Goal: Task Accomplishment & Management: Manage account settings

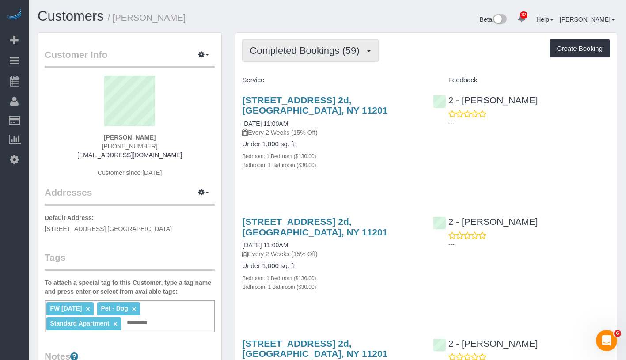
click at [315, 55] on span "Completed Bookings (59)" at bounding box center [307, 50] width 114 height 11
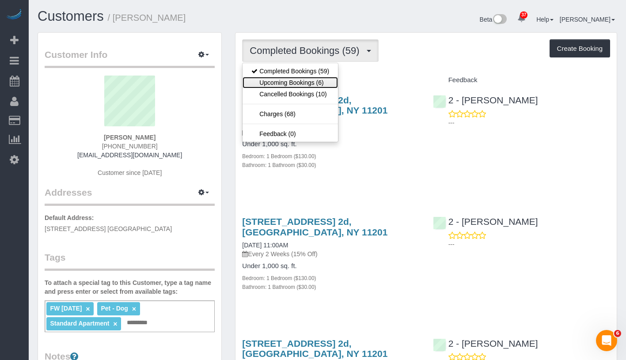
click at [313, 80] on link "Upcoming Bookings (6)" at bounding box center [290, 82] width 95 height 11
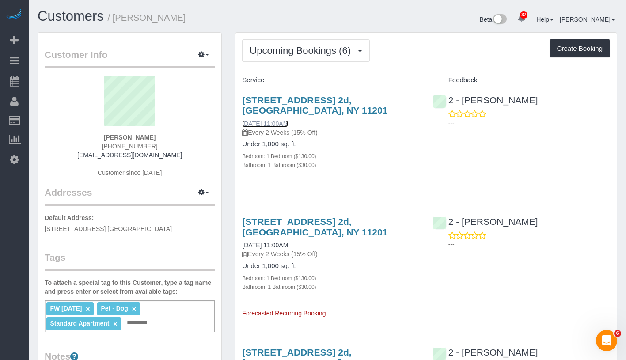
click at [288, 124] on link "10/16/2025 11:00AM" at bounding box center [265, 123] width 46 height 7
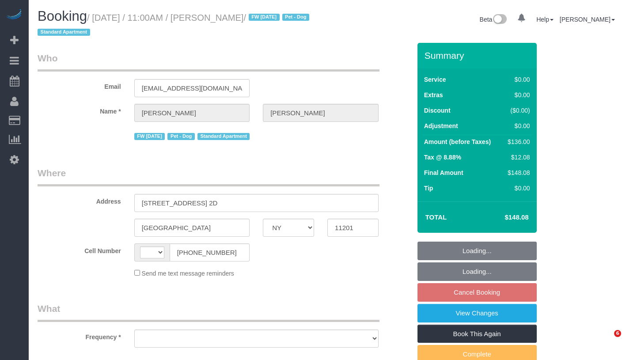
select select "NY"
select select "number:89"
select select "number:90"
select select "number:13"
select select "number:5"
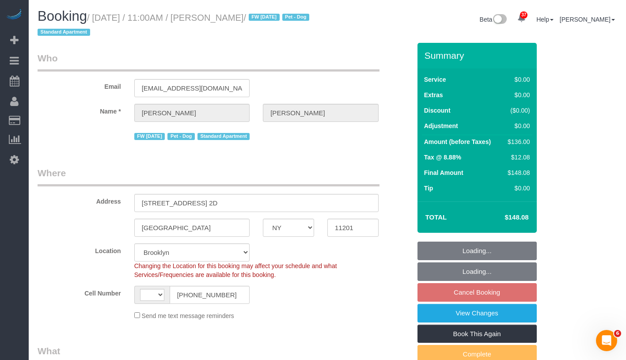
select select "string:[GEOGRAPHIC_DATA]"
select select "string:stripe-pm_1Mnkyf4VGloSiKo7NCIOAsig"
select select "spot4"
select select "object:975"
select select "1"
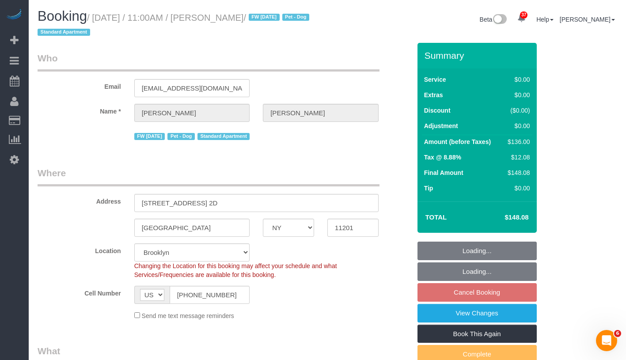
select select "object:1440"
select select "1"
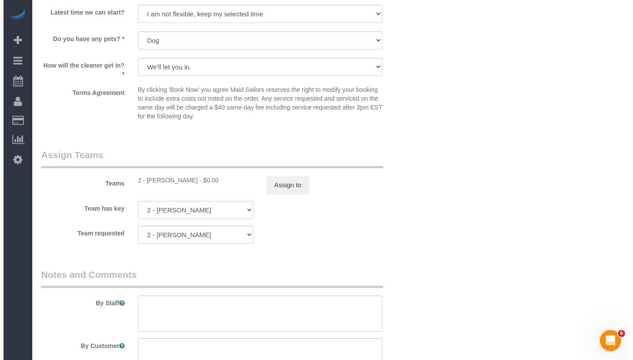
scroll to position [1055, 0]
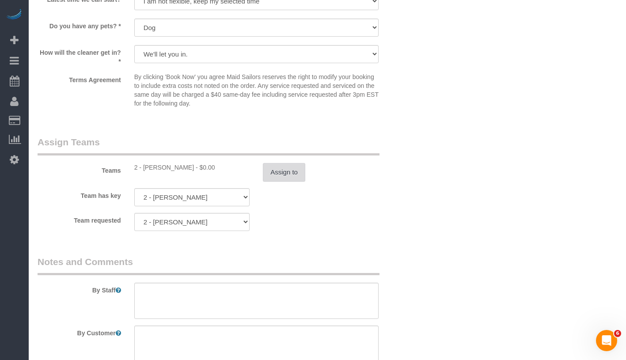
click at [281, 169] on button "Assign to" at bounding box center [284, 172] width 42 height 19
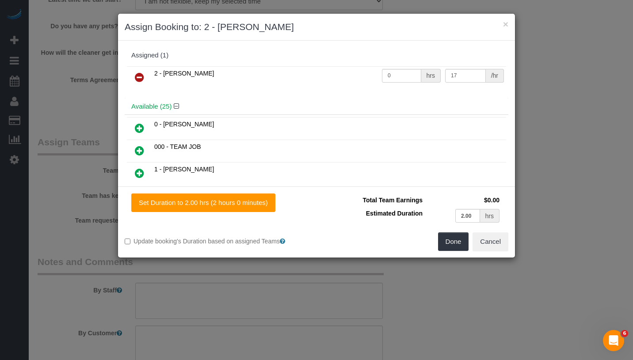
click at [137, 74] on icon at bounding box center [139, 77] width 9 height 11
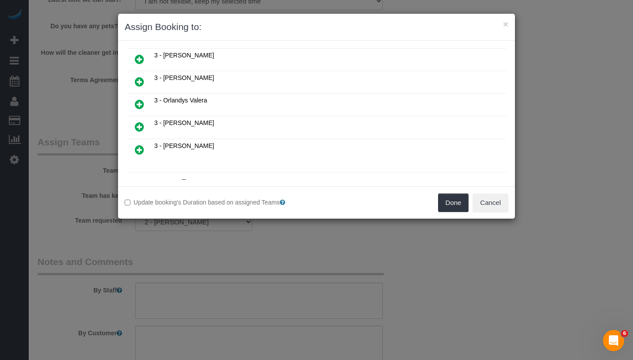
scroll to position [524, 0]
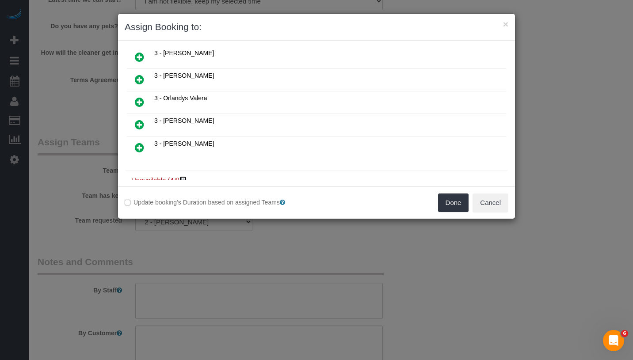
click at [186, 177] on icon at bounding box center [183, 180] width 5 height 7
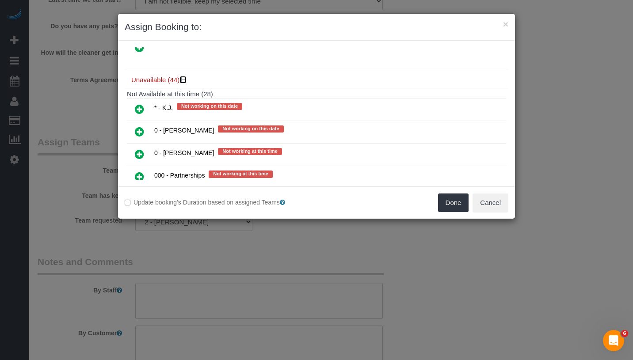
scroll to position [636, 0]
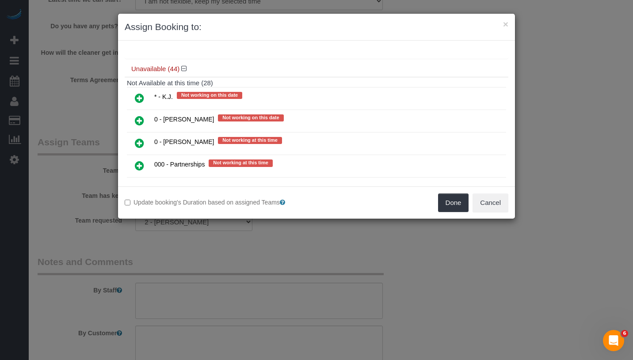
click at [135, 90] on link at bounding box center [139, 99] width 21 height 18
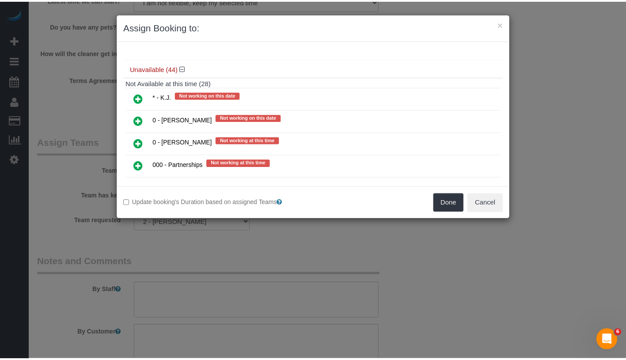
scroll to position [657, 0]
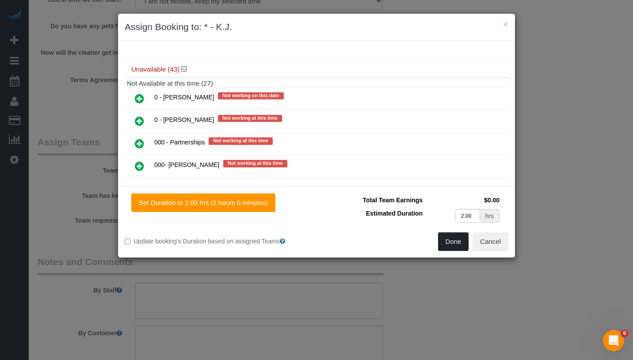
click at [456, 241] on button "Done" at bounding box center [453, 241] width 31 height 19
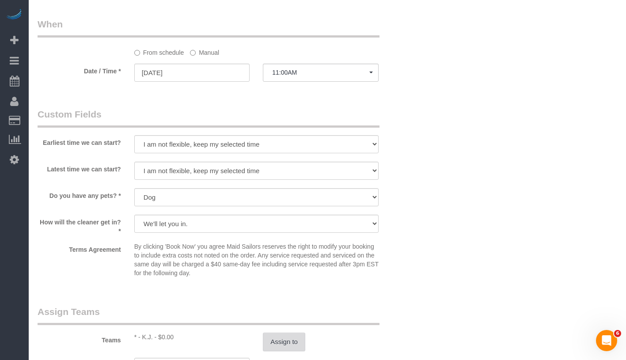
scroll to position [807, 0]
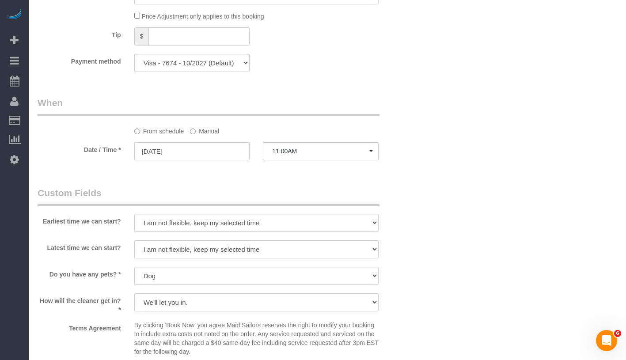
click at [209, 132] on label "Manual" at bounding box center [204, 130] width 29 height 12
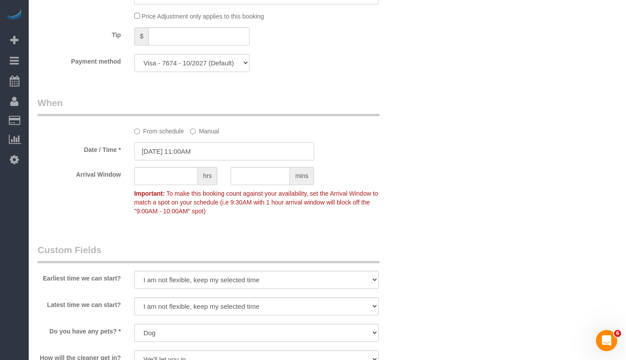
click at [218, 151] on input "10/16/2025 11:00AM" at bounding box center [224, 151] width 180 height 18
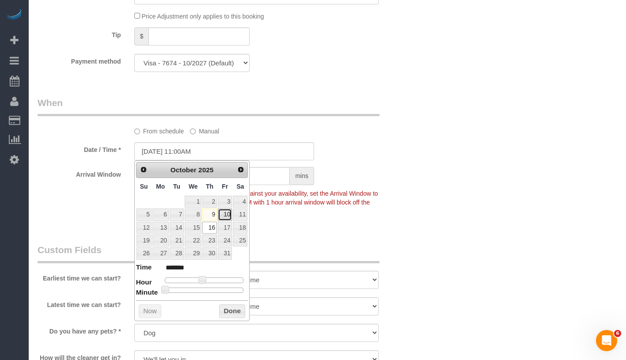
click at [228, 216] on link "10" at bounding box center [225, 215] width 14 height 12
type input "10/10/2025 10:00AM"
type input "*******"
type input "10/10/2025 9:00AM"
type input "******"
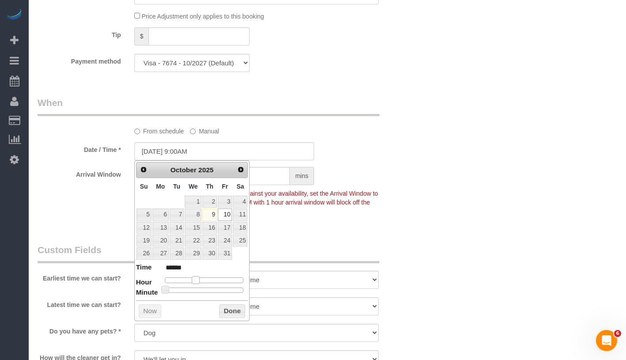
type input "10/10/2025 8:00AM"
type input "******"
drag, startPoint x: 204, startPoint y: 280, endPoint x: 193, endPoint y: 281, distance: 10.6
click at [193, 281] on span at bounding box center [192, 280] width 8 height 8
click at [232, 308] on button "Done" at bounding box center [232, 311] width 26 height 14
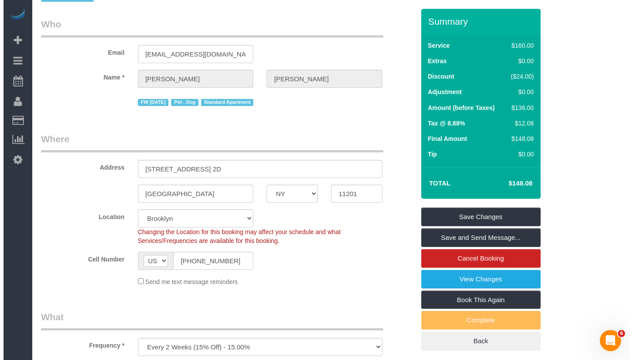
scroll to position [0, 0]
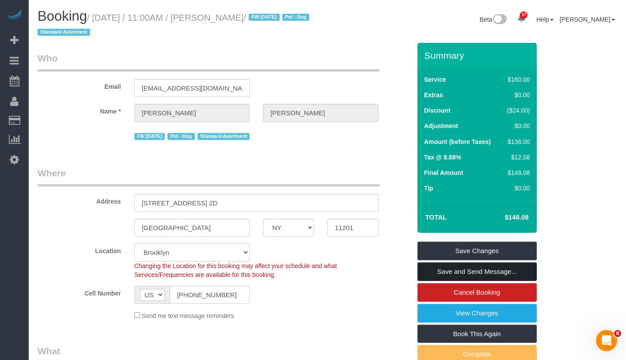
click at [523, 269] on link "Save and Send Message..." at bounding box center [476, 271] width 119 height 19
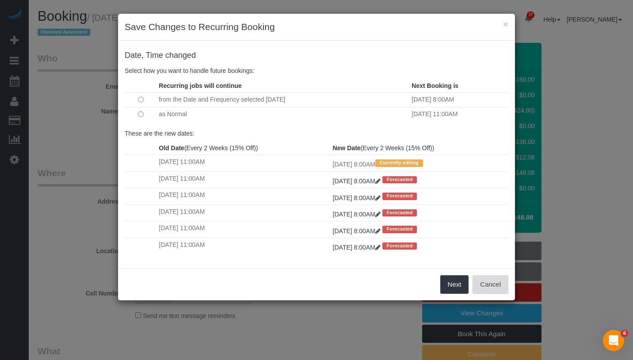
click at [488, 290] on button "Cancel" at bounding box center [490, 284] width 36 height 19
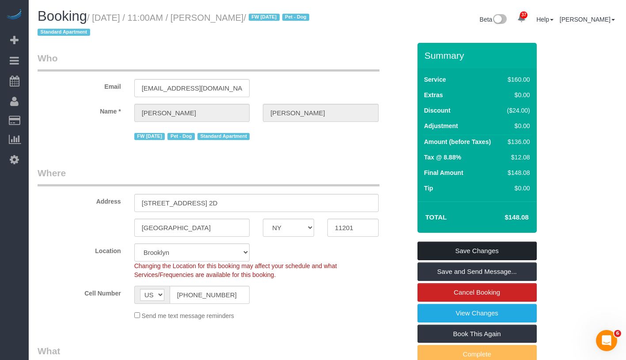
click at [519, 249] on link "Save Changes" at bounding box center [476, 251] width 119 height 19
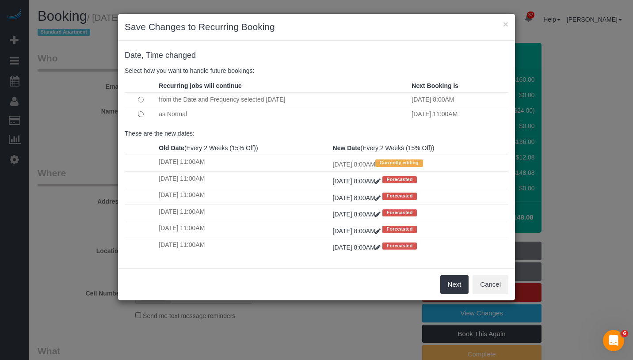
click at [195, 116] on td "as Normal" at bounding box center [282, 114] width 253 height 15
click at [195, 115] on td "as Normal" at bounding box center [282, 114] width 253 height 15
click at [173, 115] on td "as Normal" at bounding box center [282, 114] width 253 height 15
click at [448, 286] on button "Next" at bounding box center [454, 284] width 29 height 19
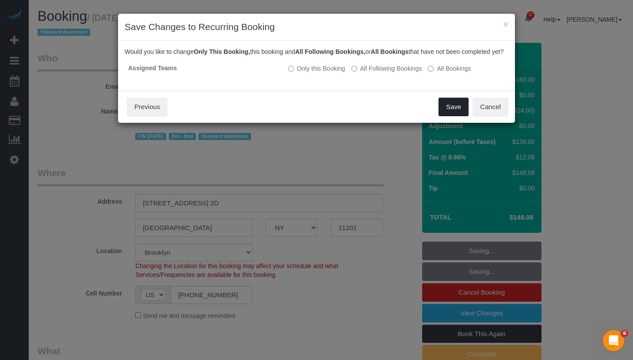
click at [455, 116] on button "Save" at bounding box center [453, 107] width 30 height 19
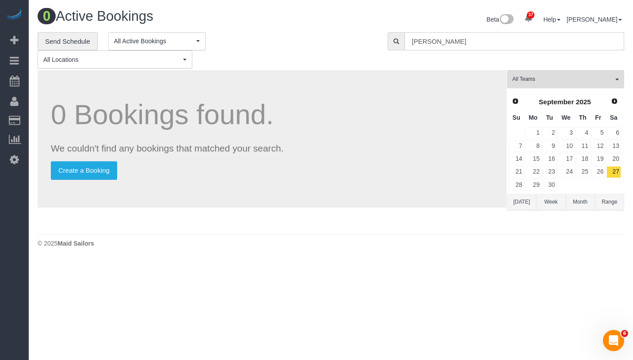
click at [477, 42] on input "[PERSON_NAME]" at bounding box center [514, 41] width 220 height 18
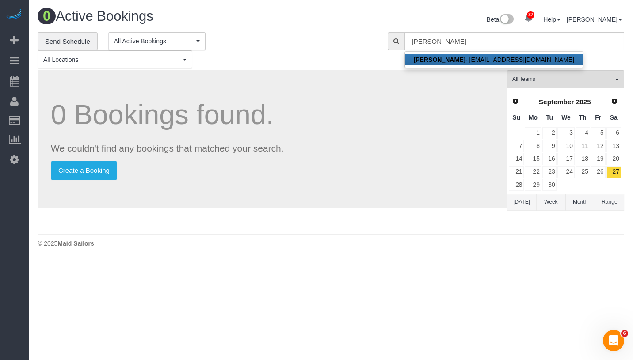
click at [448, 61] on strong "[PERSON_NAME]" at bounding box center [440, 59] width 52 height 7
type input "justinpedone@gmail.com"
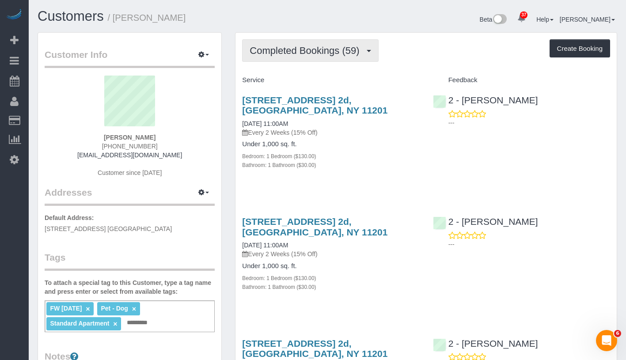
click at [299, 54] on span "Completed Bookings (59)" at bounding box center [307, 50] width 114 height 11
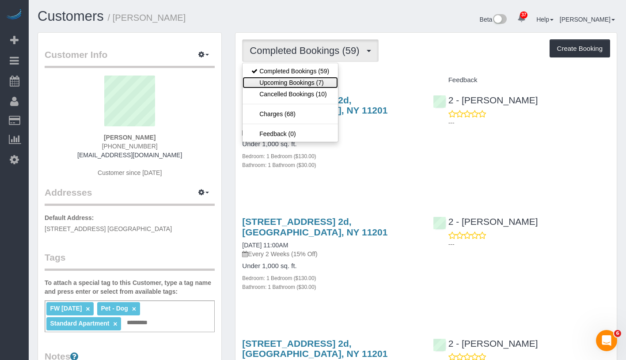
click at [296, 84] on link "Upcoming Bookings (7)" at bounding box center [290, 82] width 95 height 11
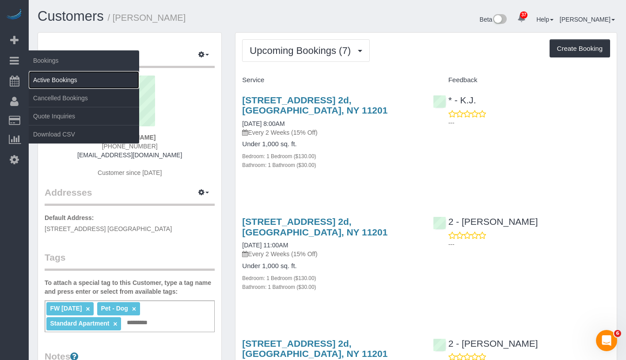
click at [48, 77] on link "Active Bookings" at bounding box center [84, 80] width 110 height 18
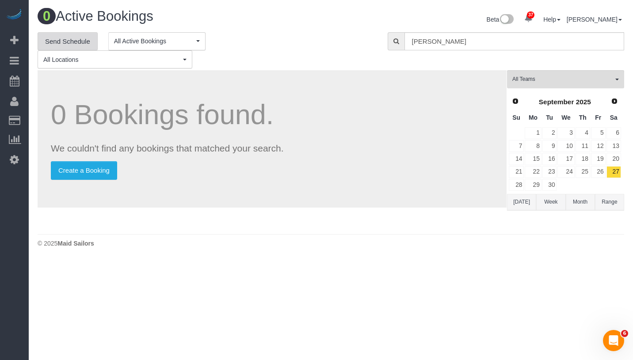
click at [80, 42] on link "Send Schedule" at bounding box center [68, 41] width 60 height 19
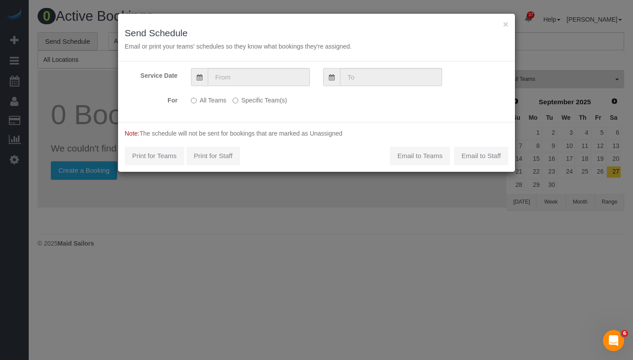
click at [239, 100] on label "Specific Team(s)" at bounding box center [259, 99] width 54 height 12
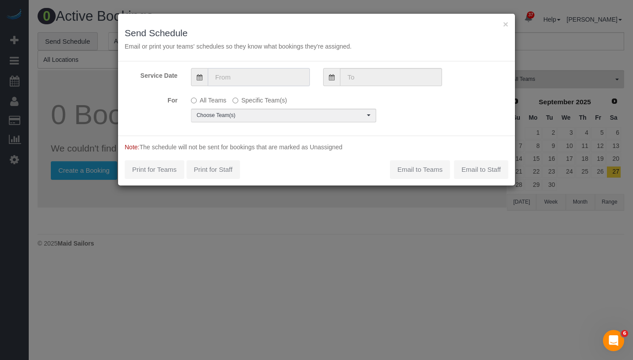
click at [263, 79] on input "text" at bounding box center [259, 77] width 102 height 18
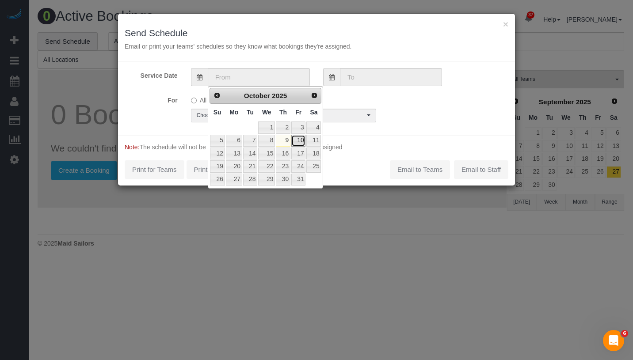
click at [299, 142] on link "10" at bounding box center [298, 141] width 14 height 12
type input "10/10/2025"
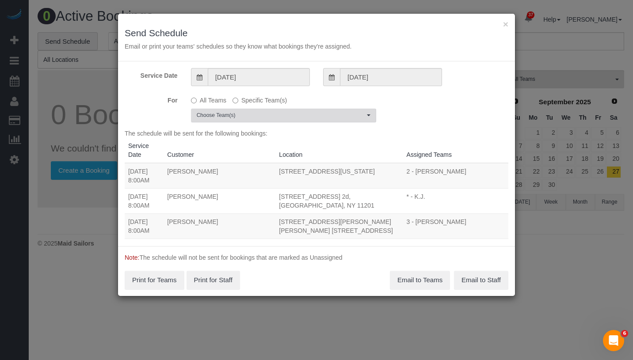
click at [248, 120] on button "Choose Team(s)" at bounding box center [283, 116] width 185 height 14
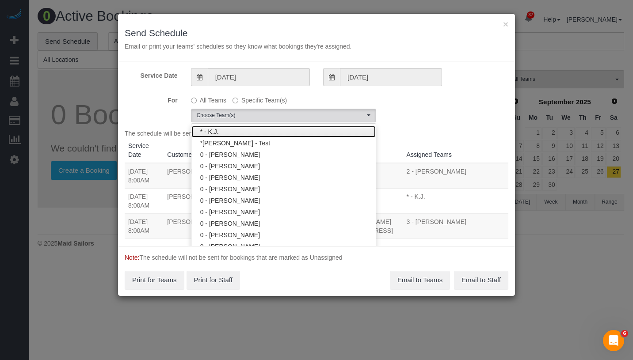
click at [248, 131] on link "* - K.J." at bounding box center [283, 131] width 184 height 11
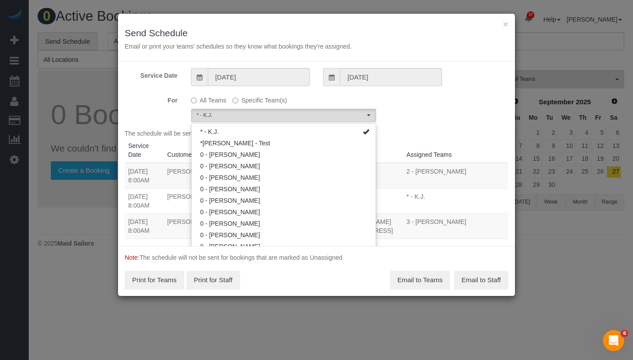
click at [391, 107] on div "For All Teams Specific Team(s) * - K.J. Choose Team(s) * - K.J. *Irene Flores -…" at bounding box center [316, 108] width 397 height 30
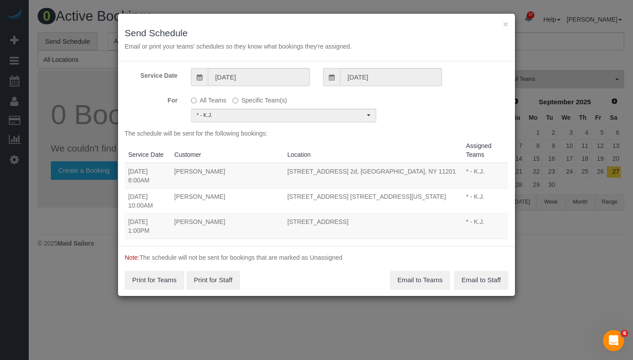
drag, startPoint x: 129, startPoint y: 171, endPoint x: 444, endPoint y: 174, distance: 315.0
click at [444, 174] on tr "10/10/2025 8:00AM Justin Pedone 210 Congress Street, Apt. 2d, Brooklyn, NY 1120…" at bounding box center [316, 176] width 383 height 26
copy tr "10/10/2025 8:00AM Justin Pedone 210 Congress Street, Apt. 2d, Brooklyn, NY 11201"
click at [419, 275] on button "Email to Teams" at bounding box center [420, 280] width 60 height 19
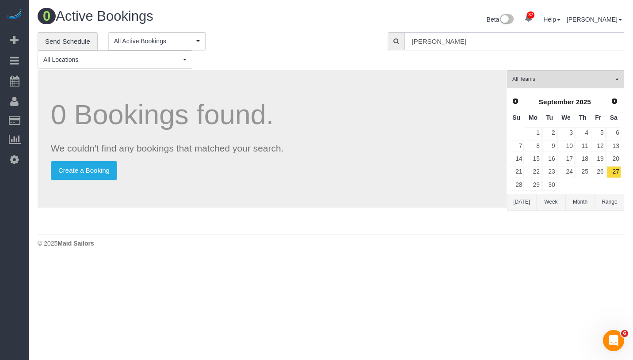
click at [492, 43] on input "Justin Pedone" at bounding box center [514, 41] width 220 height 18
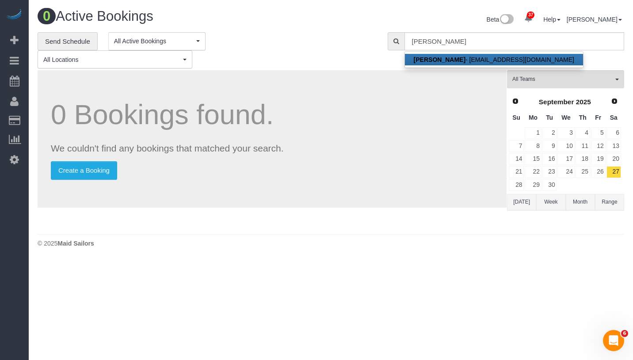
click at [452, 57] on strong "Justin Pedone" at bounding box center [440, 59] width 52 height 7
type input "justinpedone@gmail.com"
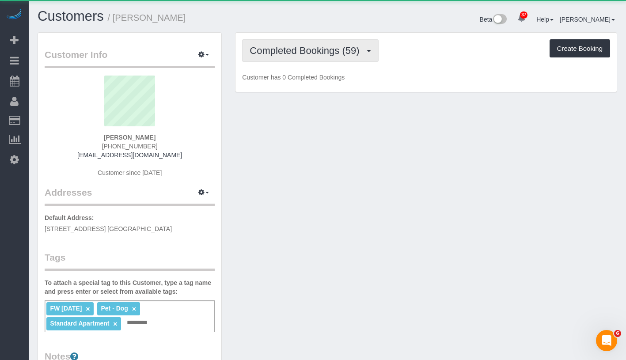
click at [291, 54] on span "Completed Bookings (59)" at bounding box center [307, 50] width 114 height 11
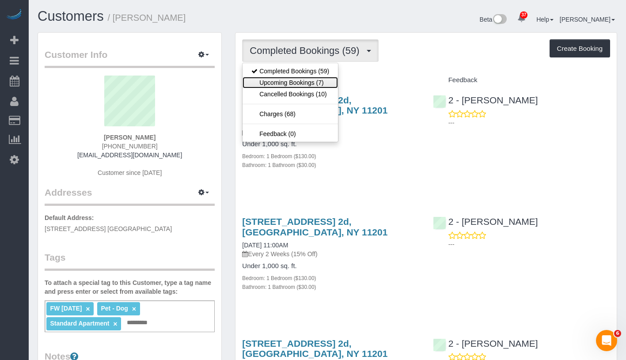
click at [290, 80] on link "Upcoming Bookings (7)" at bounding box center [290, 82] width 95 height 11
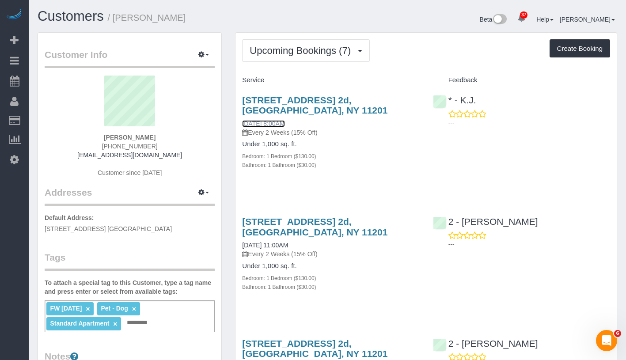
click at [276, 124] on link "10/10/2025 8:00AM" at bounding box center [263, 123] width 42 height 7
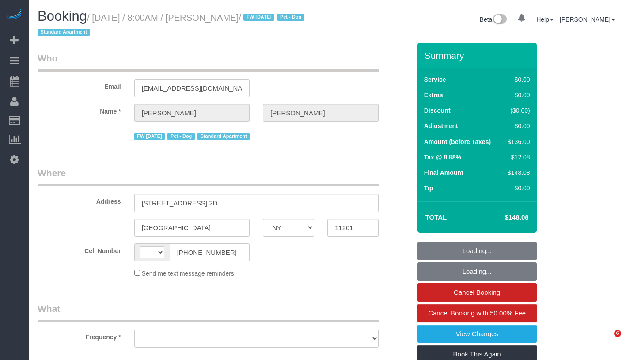
select select "NY"
select select "number:89"
select select "number:90"
select select "number:13"
select select "number:5"
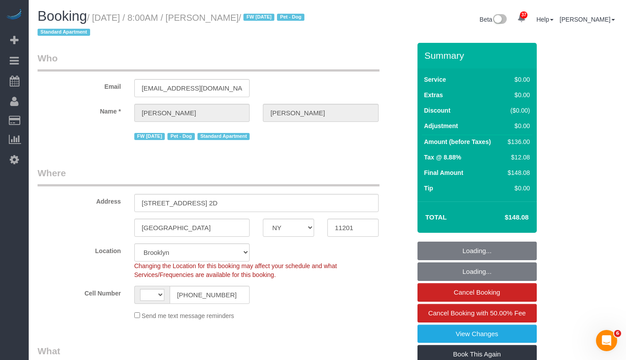
select select "string:[GEOGRAPHIC_DATA]"
select select "string:stripe-pm_1Mnkyf4VGloSiKo7NCIOAsig"
select select "object:974"
select select "1"
select select "spot1"
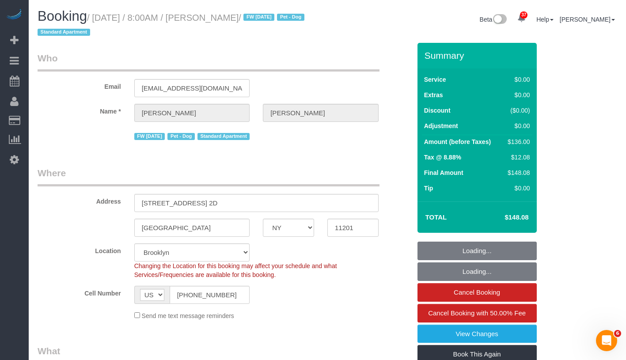
select select "object:1447"
select select "1"
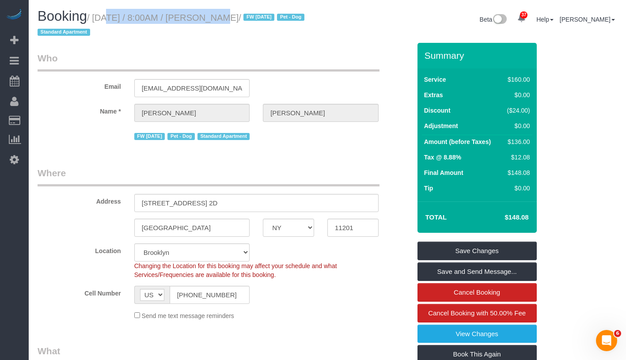
drag, startPoint x: 98, startPoint y: 19, endPoint x: 204, endPoint y: 19, distance: 106.0
click at [204, 19] on small "/ October 10, 2025 / 8:00AM / Justin Pedone / FW 04/04/2024 Pet - Dog Standard …" at bounding box center [172, 25] width 269 height 25
copy small "October 10, 2025 / 8:00AM"
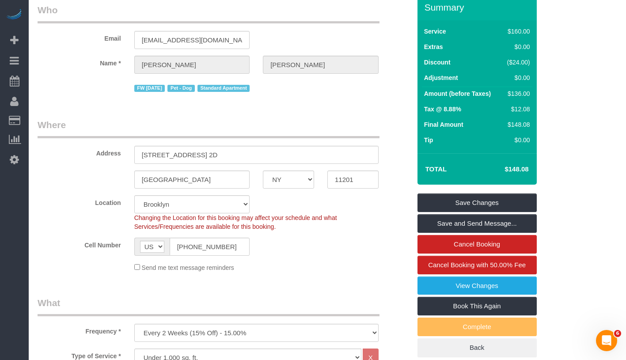
scroll to position [47, 0]
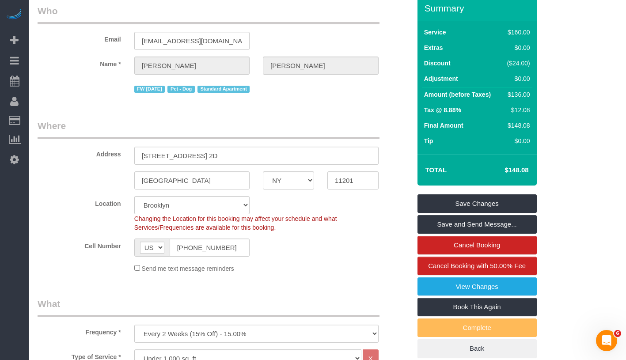
drag, startPoint x: 504, startPoint y: 171, endPoint x: 534, endPoint y: 171, distance: 30.0
click at [534, 171] on div "Total $148.08" at bounding box center [476, 169] width 119 height 31
copy table "Total"
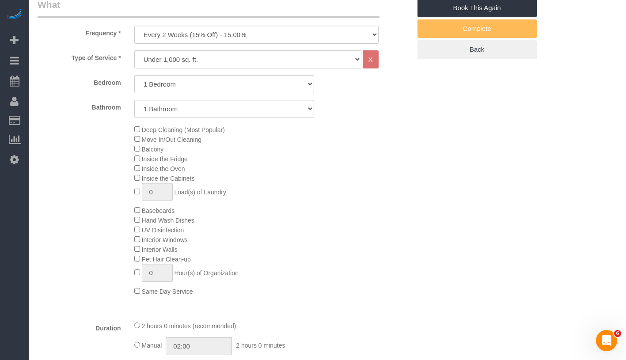
scroll to position [152, 0]
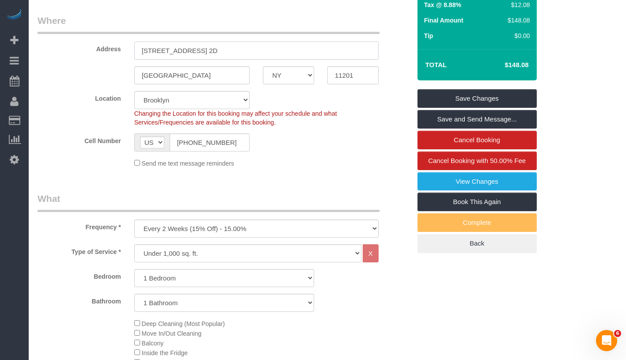
drag, startPoint x: 141, startPoint y: 50, endPoint x: 250, endPoint y: 55, distance: 108.8
click at [250, 55] on input "210 Congress Street, Apt. 2D" at bounding box center [256, 51] width 244 height 18
drag, startPoint x: 333, startPoint y: 76, endPoint x: 390, endPoint y: 76, distance: 57.0
click at [390, 76] on div "Brooklyn AK AL AR AZ CA CO CT DC DE FL GA HI IA ID IL IN KS KY LA MA MD ME MI M…" at bounding box center [224, 75] width 387 height 18
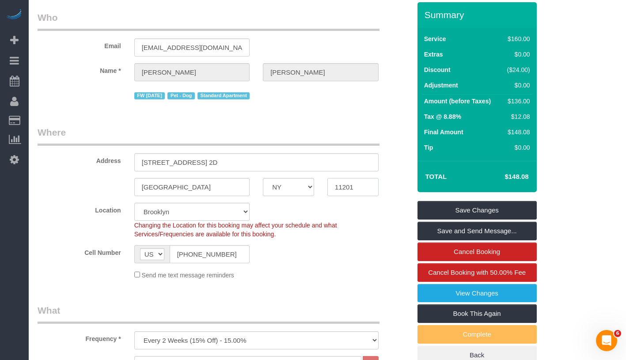
scroll to position [0, 0]
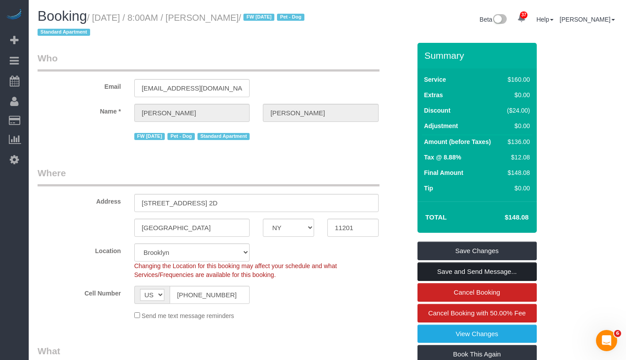
click at [502, 271] on link "Save and Send Message..." at bounding box center [476, 271] width 119 height 19
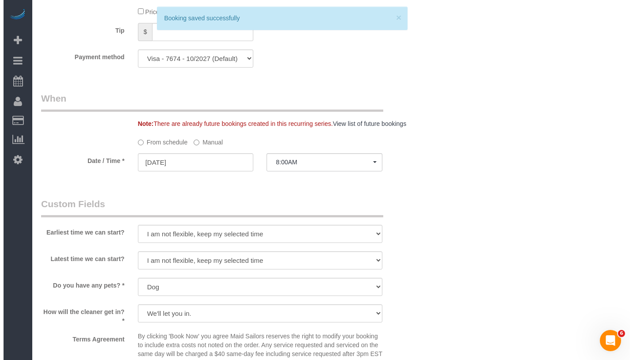
scroll to position [941, 0]
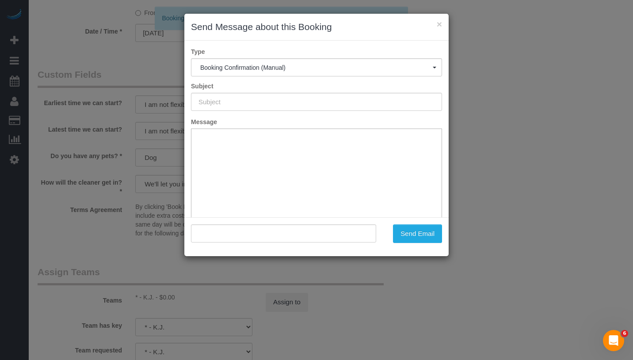
type input "Cleaning Confirmed for 10/10/2025 at 8:00am"
type input ""Justin Pedone" <justinpedone@gmail.com>"
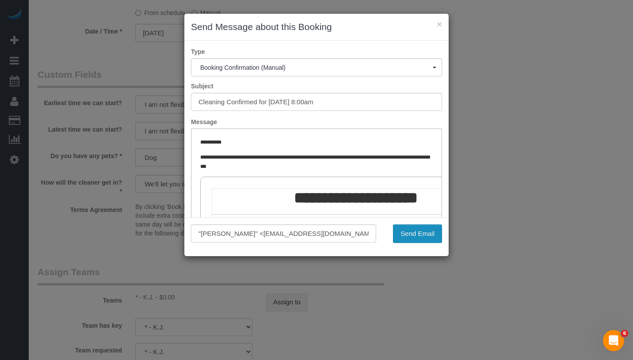
click at [426, 229] on button "Send Email" at bounding box center [417, 233] width 49 height 19
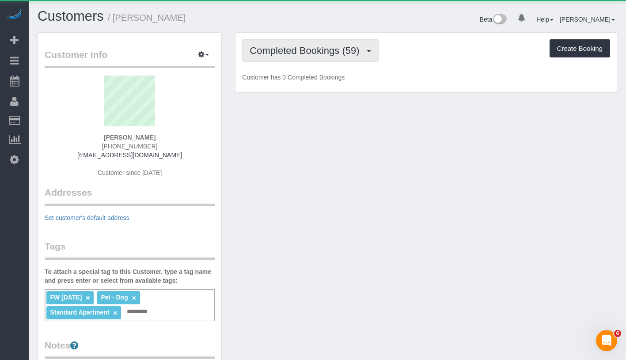
click at [266, 50] on span "Completed Bookings (59)" at bounding box center [307, 50] width 114 height 11
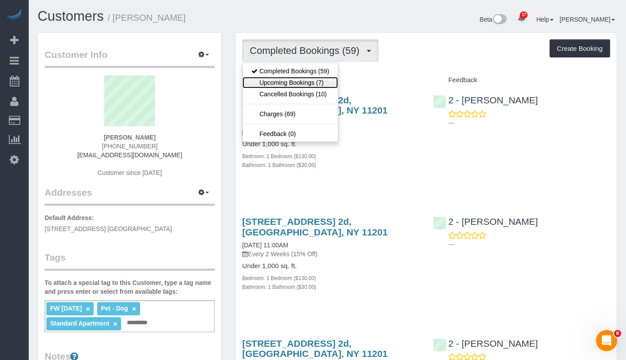
click at [278, 81] on link "Upcoming Bookings (7)" at bounding box center [290, 82] width 95 height 11
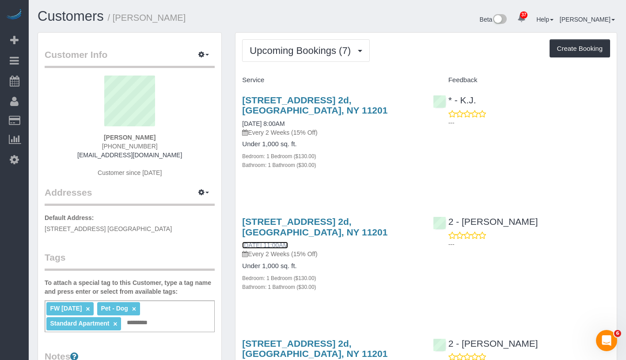
click at [255, 248] on link "[DATE] 11:00AM" at bounding box center [265, 245] width 46 height 7
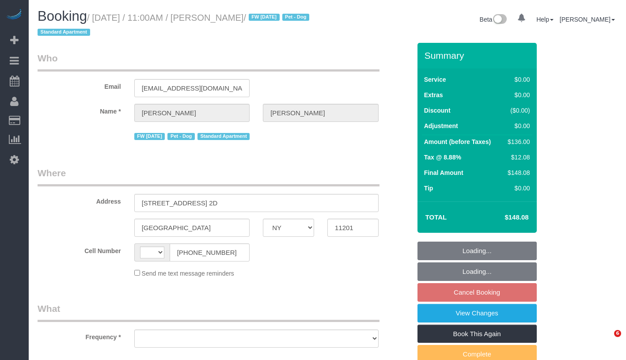
select select "NY"
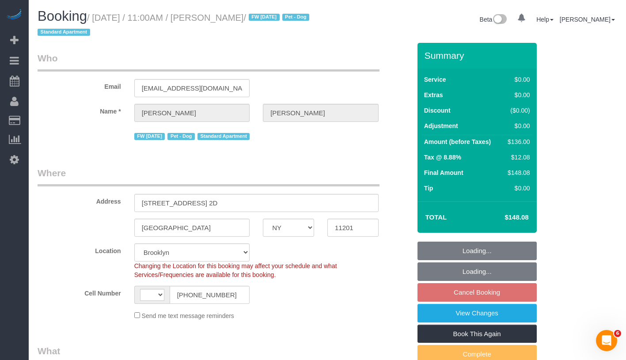
select select "string:[GEOGRAPHIC_DATA]"
select select "string:stripe-pm_1Mnkyf4VGloSiKo7NCIOAsig"
select select "object:830"
select select "spot4"
select select "number:89"
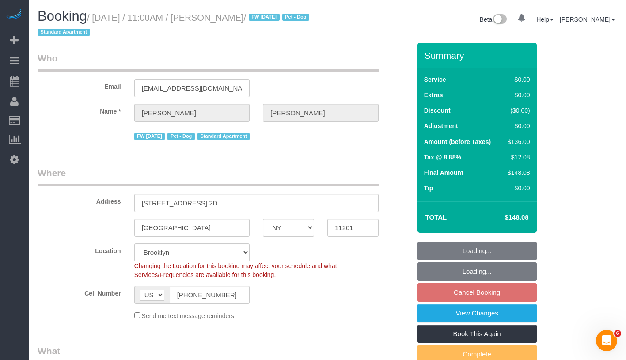
select select "number:90"
select select "number:13"
select select "number:5"
select select "object:1440"
select select "1"
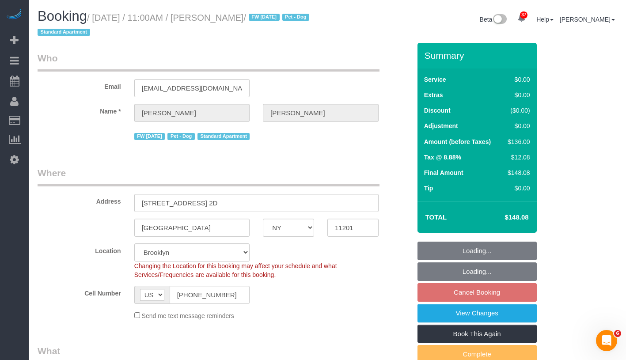
select select "1"
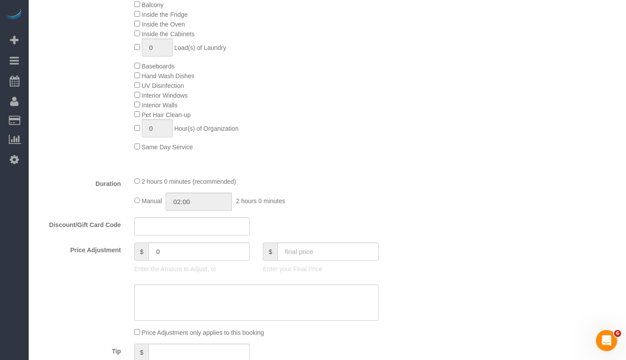
scroll to position [787, 0]
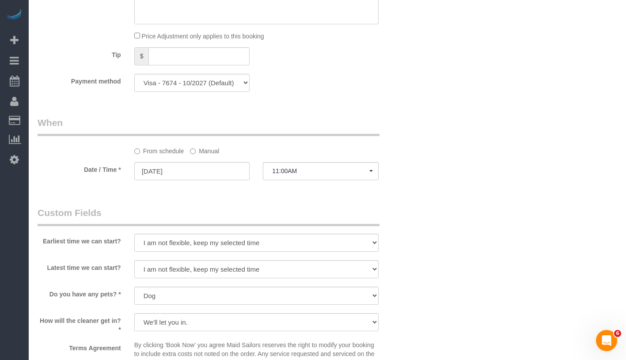
click at [197, 144] on label "Manual" at bounding box center [204, 150] width 29 height 12
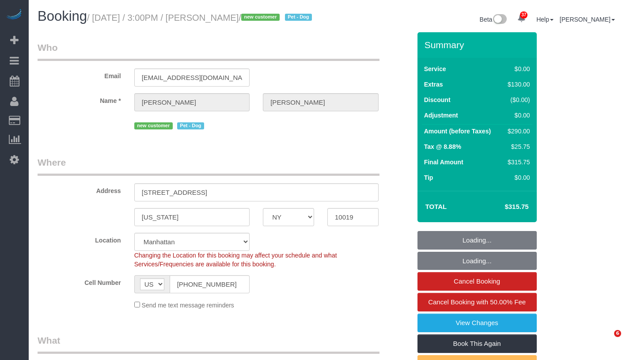
select select "NY"
select select "1"
select select "spot1"
select select "number:59"
select select "number:73"
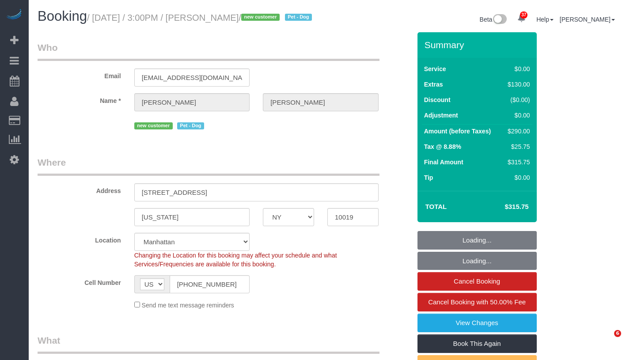
select select "number:13"
select select "number:5"
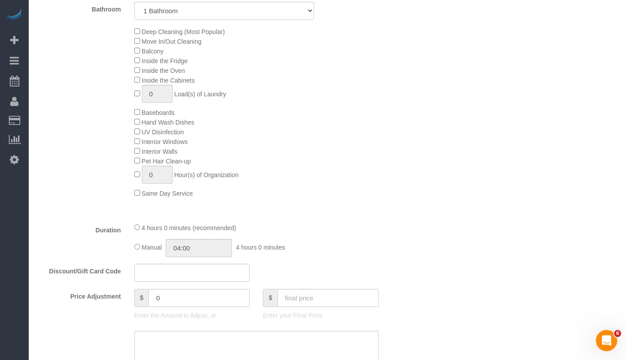
scroll to position [604, 0]
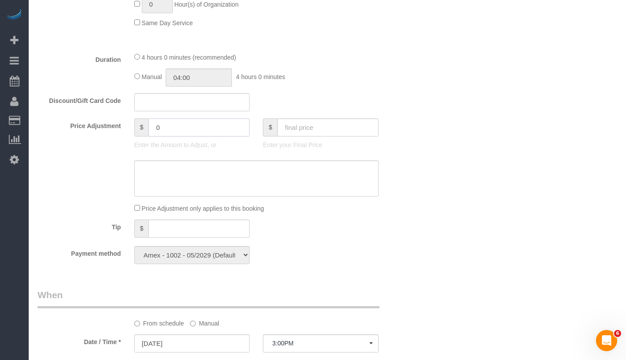
click at [177, 134] on input "0" at bounding box center [198, 127] width 101 height 18
type input "-25"
click at [197, 189] on textarea at bounding box center [256, 178] width 244 height 36
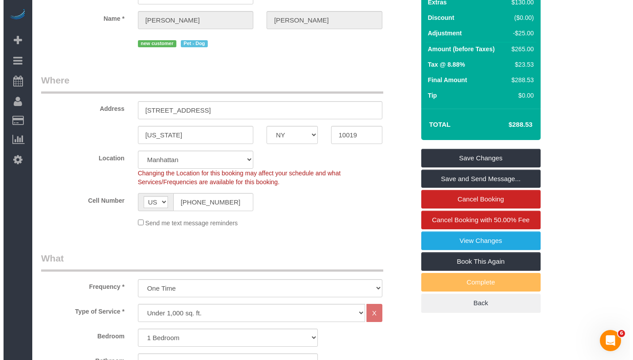
scroll to position [0, 0]
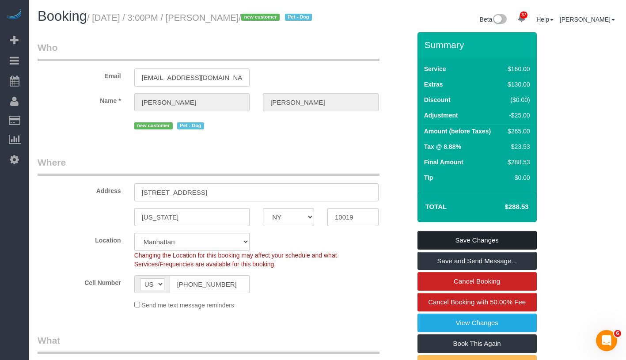
type textarea "Cleaner was late."
click at [516, 250] on link "Save Changes" at bounding box center [476, 240] width 119 height 19
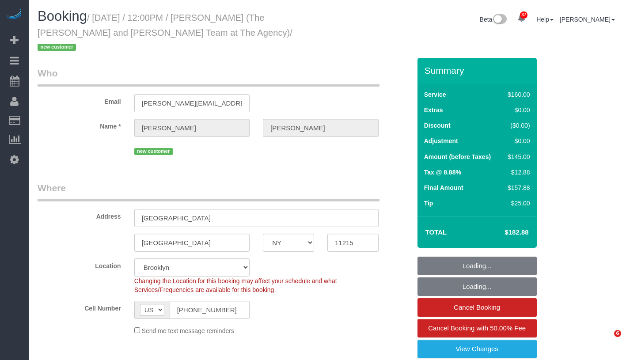
select select "NY"
select select "spot43"
select select "number:56"
select select "number:73"
select select "number:15"
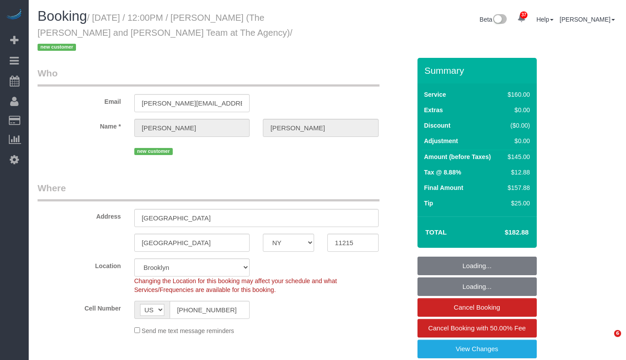
select select "number:7"
select select "object:1462"
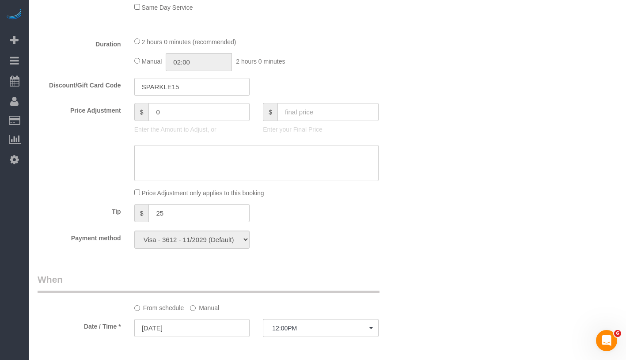
scroll to position [468, 0]
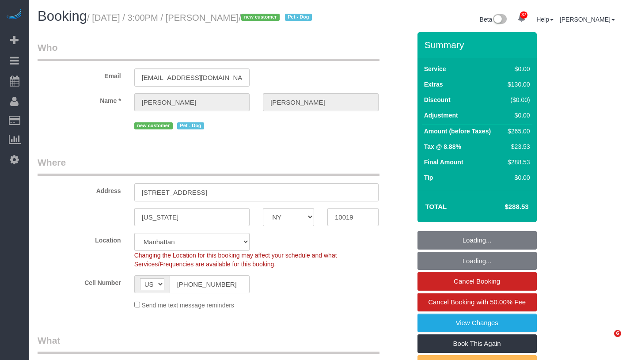
select select "NY"
select select "1"
select select "spot1"
select select "number:59"
select select "number:73"
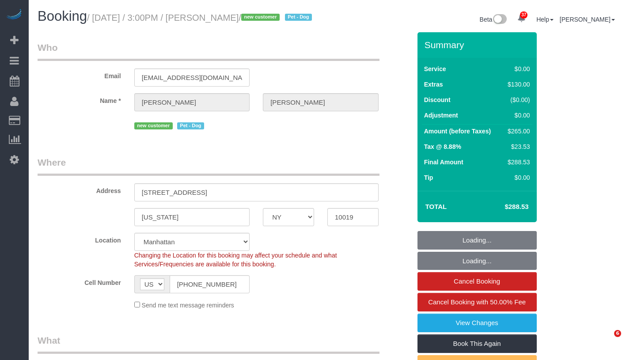
select select "number:13"
select select "number:5"
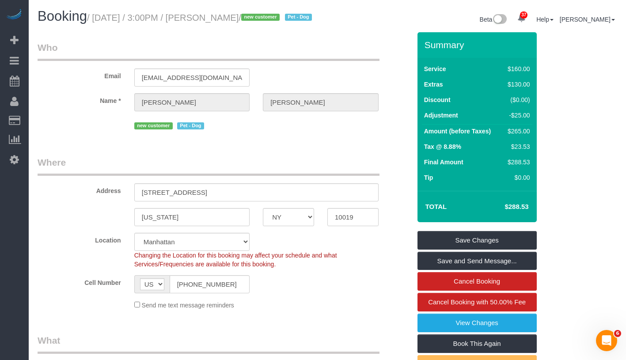
drag, startPoint x: 223, startPoint y: 19, endPoint x: 275, endPoint y: 18, distance: 52.1
click at [275, 18] on small "/ October 09, 2025 / 3:00PM / Bridget Oliver / new customer Pet - Dog" at bounding box center [201, 18] width 228 height 10
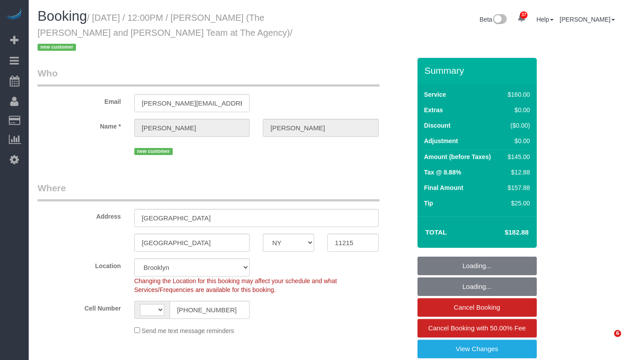
select select "NY"
select select "string:US"
select select "object:950"
select select "string:stripe-pm_1SFhFz4VGloSiKo7nHhYeQGh"
select select "number:56"
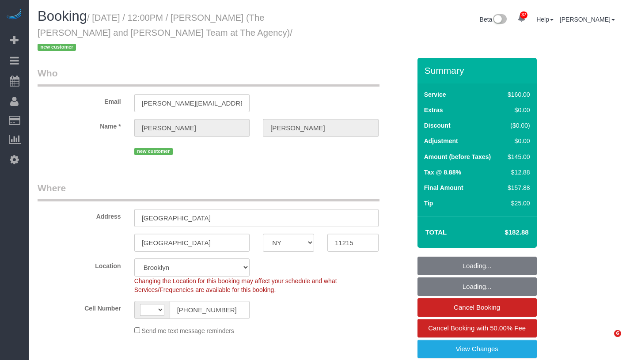
select select "number:73"
select select "number:15"
select select "number:7"
select select "object:1099"
select select "spot1"
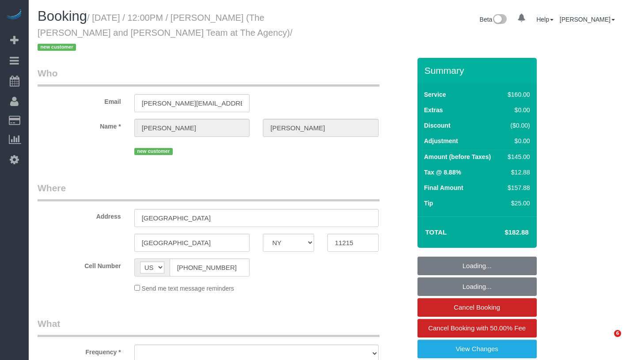
select select "NY"
select select "number:56"
select select "number:73"
select select "number:15"
select select "number:7"
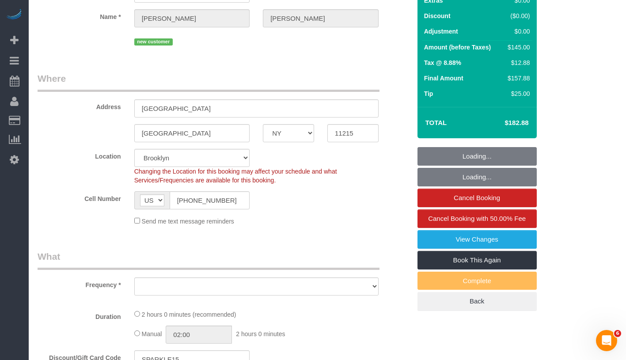
select select "string:stripe-pm_1SFhFz4VGloSiKo7nHhYeQGh"
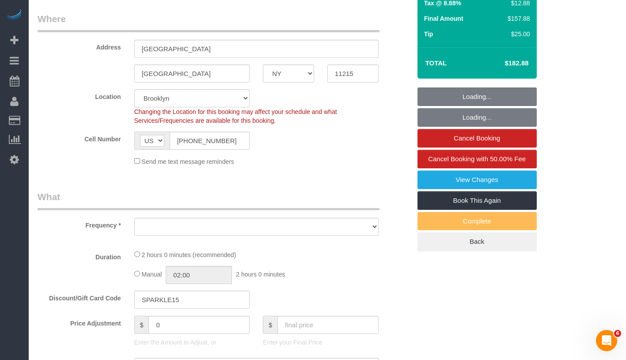
select select "object:966"
select select "spot1"
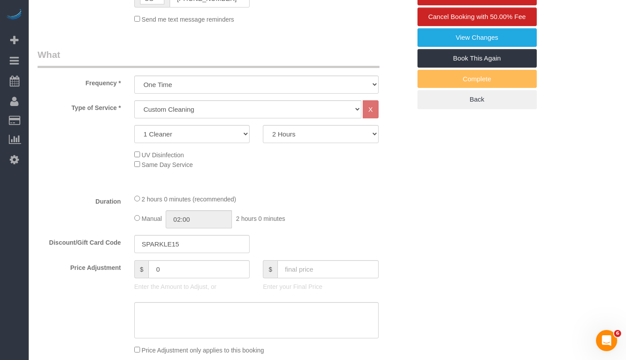
select select "object:1462"
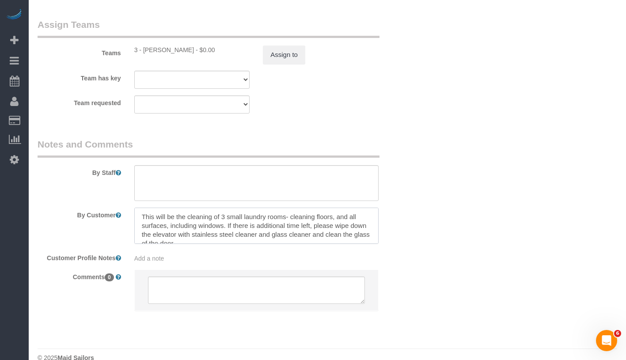
scroll to position [4, 0]
